Goal: Task Accomplishment & Management: Manage account settings

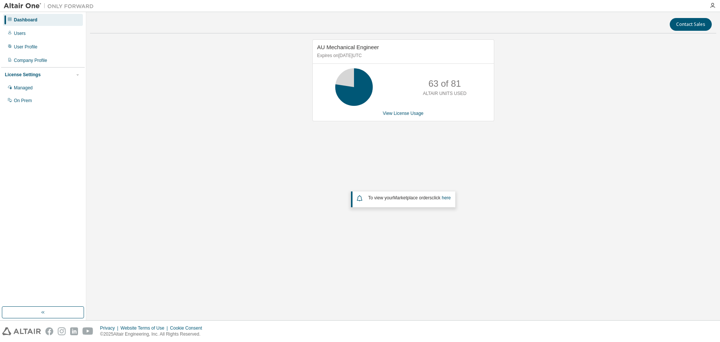
drag, startPoint x: 206, startPoint y: 83, endPoint x: 81, endPoint y: 16, distance: 142.0
click at [205, 83] on div "AU Mechanical Engineer Expires on [DATE] UTC 63 of 81 ALTAIR UNITS USED View Li…" at bounding box center [403, 150] width 626 height 222
click at [411, 113] on link "View License Usage" at bounding box center [403, 113] width 41 height 5
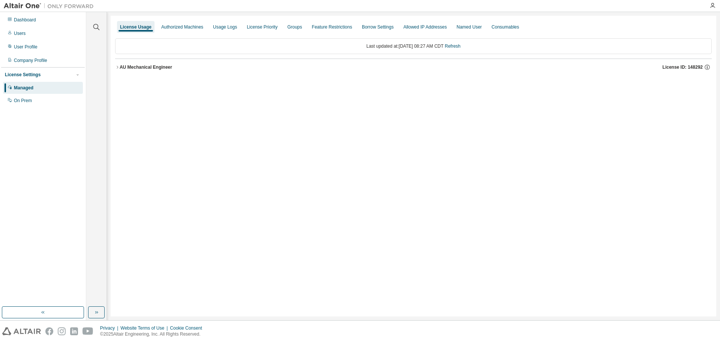
click at [147, 68] on div "AU Mechanical Engineer" at bounding box center [146, 67] width 53 height 6
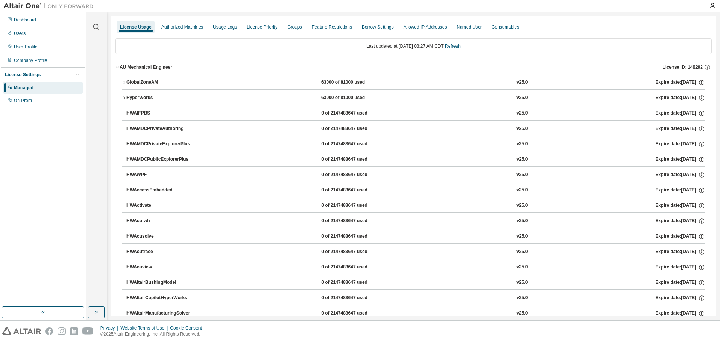
click at [142, 81] on div "GlobalZoneAM" at bounding box center [160, 82] width 68 height 7
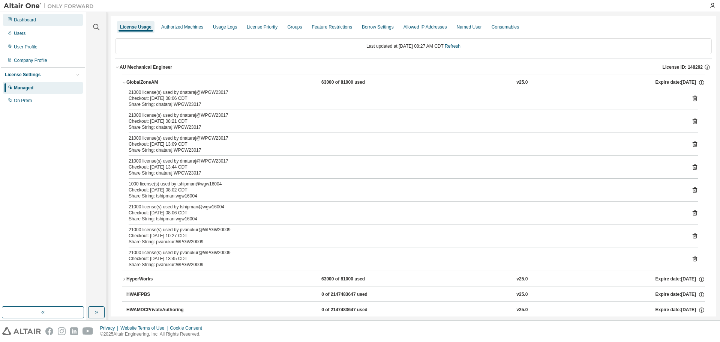
click at [34, 15] on div "Dashboard" at bounding box center [43, 20] width 80 height 12
